Goal: Task Accomplishment & Management: Manage account settings

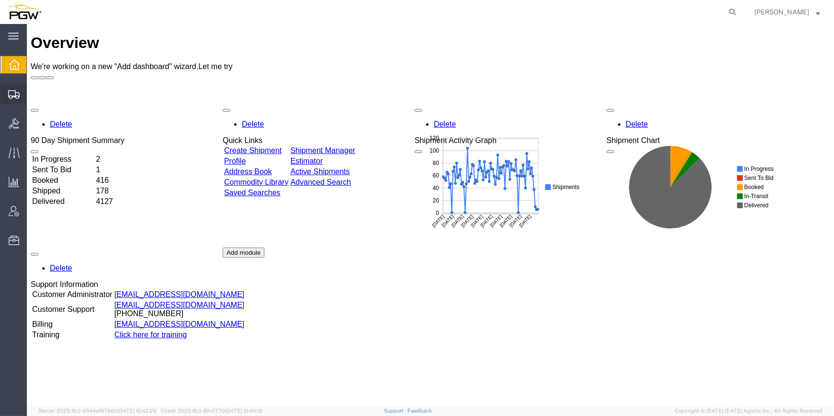
click at [0, 0] on span "Shipment Manager" at bounding box center [0, 0] width 0 height 0
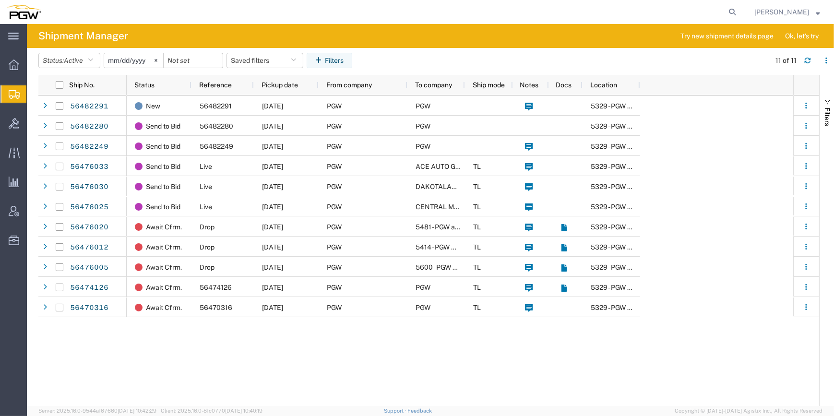
click at [0, 0] on span "Shipment Manager" at bounding box center [0, 0] width 0 height 0
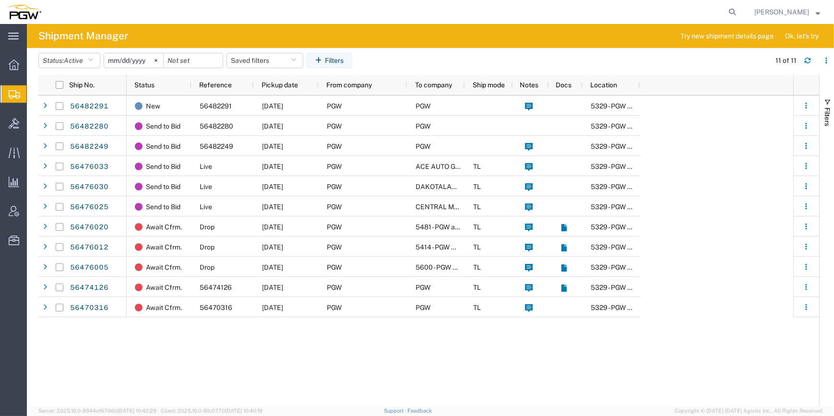
click at [0, 0] on span "Shipment Manager" at bounding box center [0, 0] width 0 height 0
drag, startPoint x: 144, startPoint y: 394, endPoint x: 144, endPoint y: 386, distance: 8.2
click at [144, 392] on div "New 56482291 [DATE] PGW PGW 5329 - PGW autoglass - Chillicothe Send to Bid 5648…" at bounding box center [460, 250] width 667 height 310
click at [0, 0] on span "Shipment Manager" at bounding box center [0, 0] width 0 height 0
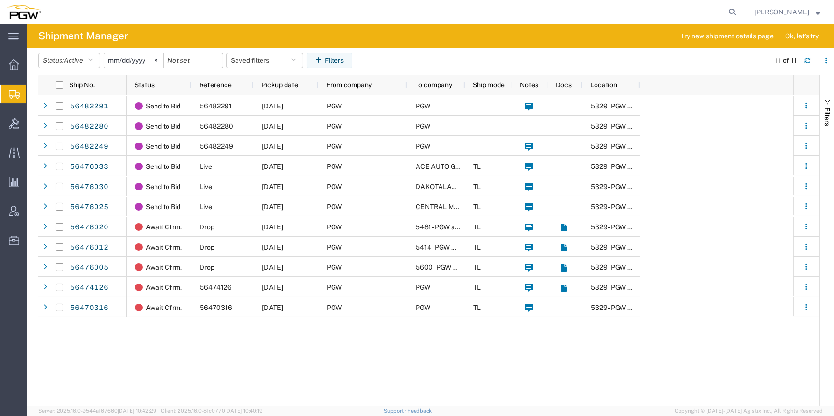
click at [0, 0] on span "Shipment Manager" at bounding box center [0, 0] width 0 height 0
click at [34, 93] on span "Shipments" at bounding box center [30, 93] width 8 height 19
click at [89, 55] on button "Status: Active" at bounding box center [69, 60] width 62 height 15
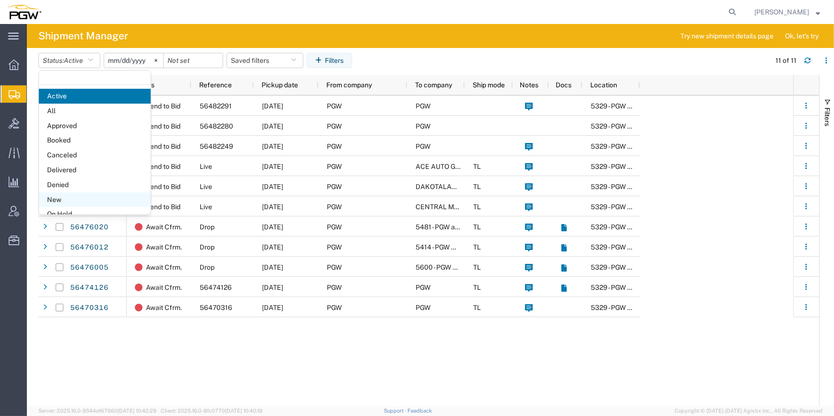
click at [72, 197] on span "New" at bounding box center [95, 199] width 112 height 15
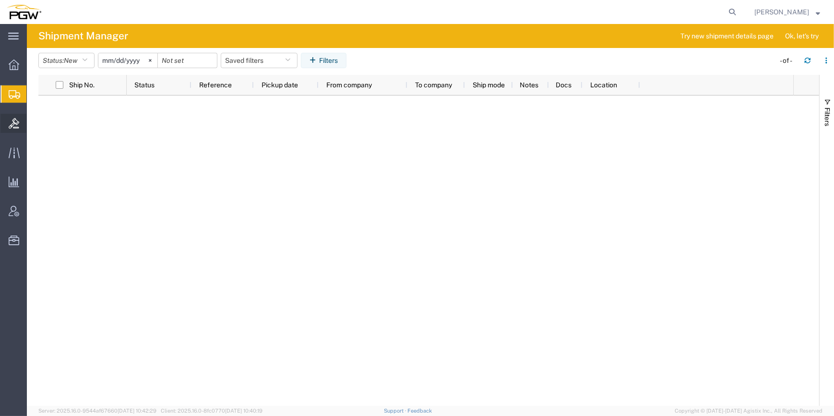
click at [33, 121] on span "Bids" at bounding box center [29, 123] width 7 height 19
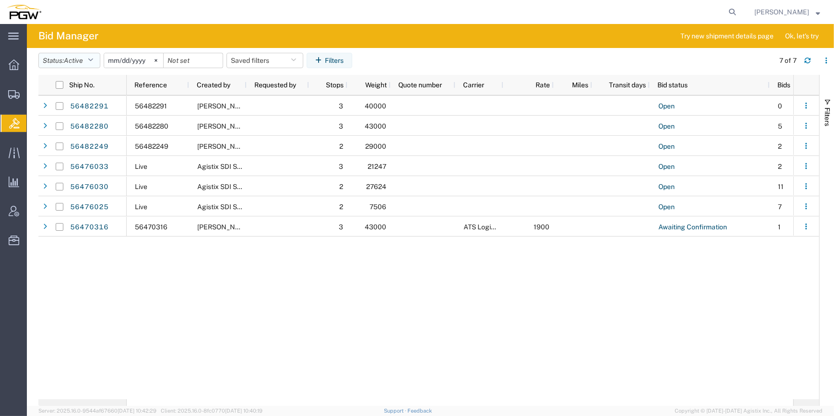
click at [91, 58] on icon "button" at bounding box center [90, 60] width 5 height 7
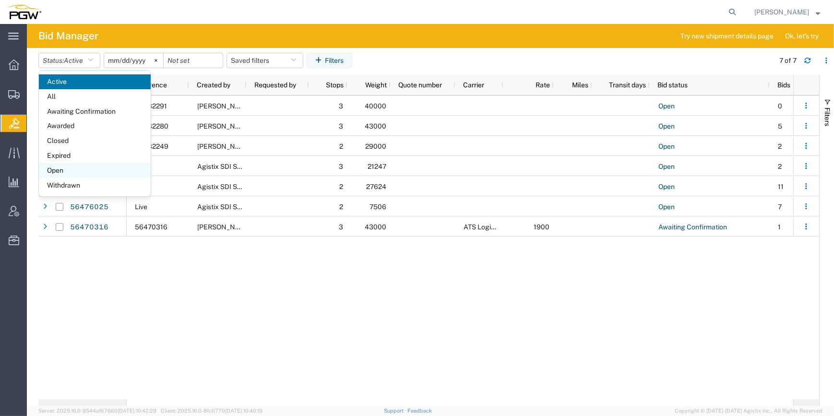
click at [69, 167] on span "Open" at bounding box center [95, 170] width 112 height 15
